Goal: Information Seeking & Learning: Find specific fact

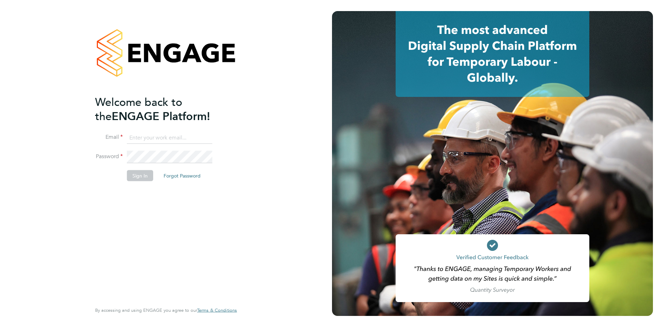
click at [130, 141] on input at bounding box center [169, 137] width 85 height 12
type input "[US_STATE][EMAIL_ADDRESS][PERSON_NAME][DOMAIN_NAME]"
click at [139, 174] on button "Sign In" at bounding box center [140, 175] width 26 height 11
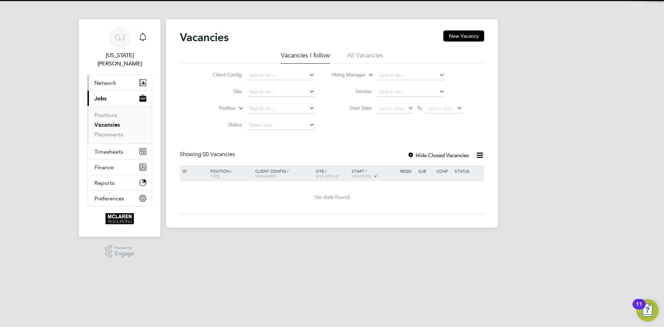
click at [111, 80] on span "Network" at bounding box center [105, 83] width 22 height 7
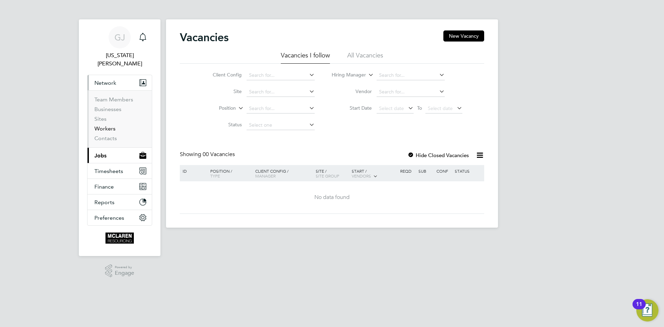
click at [106, 125] on link "Workers" at bounding box center [104, 128] width 21 height 7
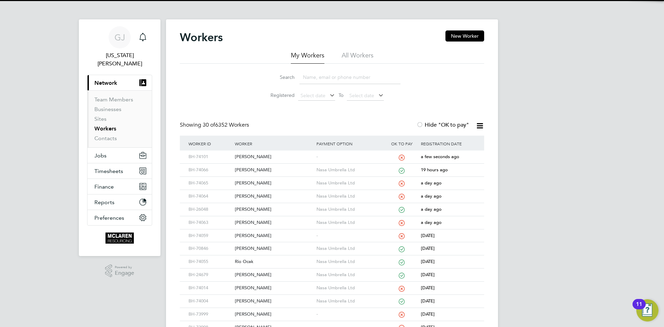
click at [323, 74] on input at bounding box center [349, 77] width 101 height 13
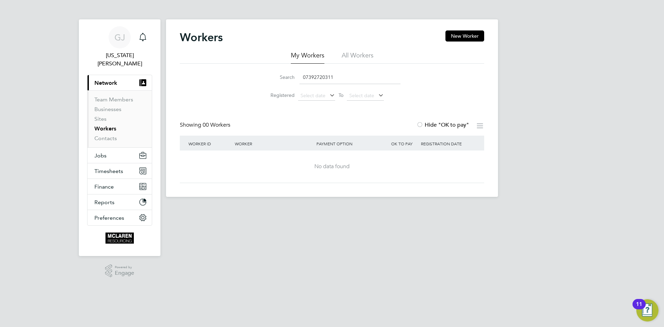
click at [350, 77] on input "07392720311" at bounding box center [349, 77] width 101 height 13
type input "0"
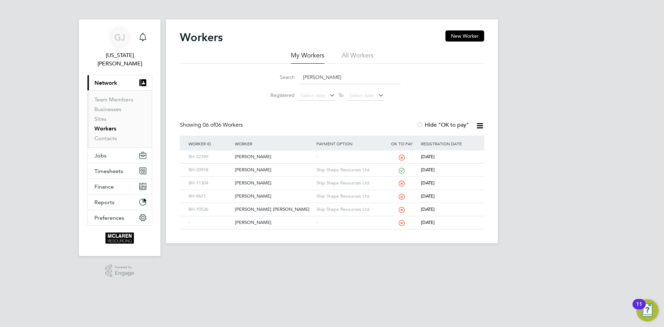
type input "adrian i"
click at [257, 170] on div "[PERSON_NAME]" at bounding box center [273, 170] width 81 height 13
click at [233, 170] on div "[PERSON_NAME]" at bounding box center [273, 170] width 81 height 13
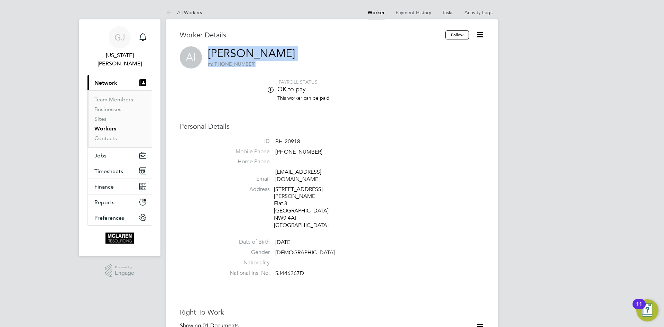
drag, startPoint x: 272, startPoint y: 53, endPoint x: 205, endPoint y: 49, distance: 66.8
click at [205, 49] on div "AI [PERSON_NAME] m: [PHONE_NUMBER]" at bounding box center [332, 57] width 304 height 22
drag, startPoint x: 307, startPoint y: 143, endPoint x: 273, endPoint y: 144, distance: 33.9
click at [273, 144] on li "ID BH-20918" at bounding box center [352, 143] width 263 height 10
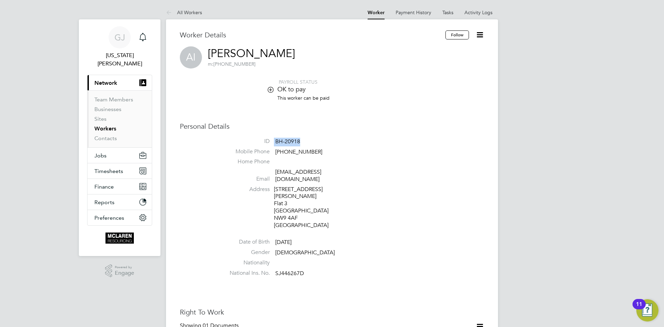
copy li "BH-20918"
click at [362, 168] on li "Home Phone" at bounding box center [352, 163] width 263 height 10
